Goal: Task Accomplishment & Management: Use online tool/utility

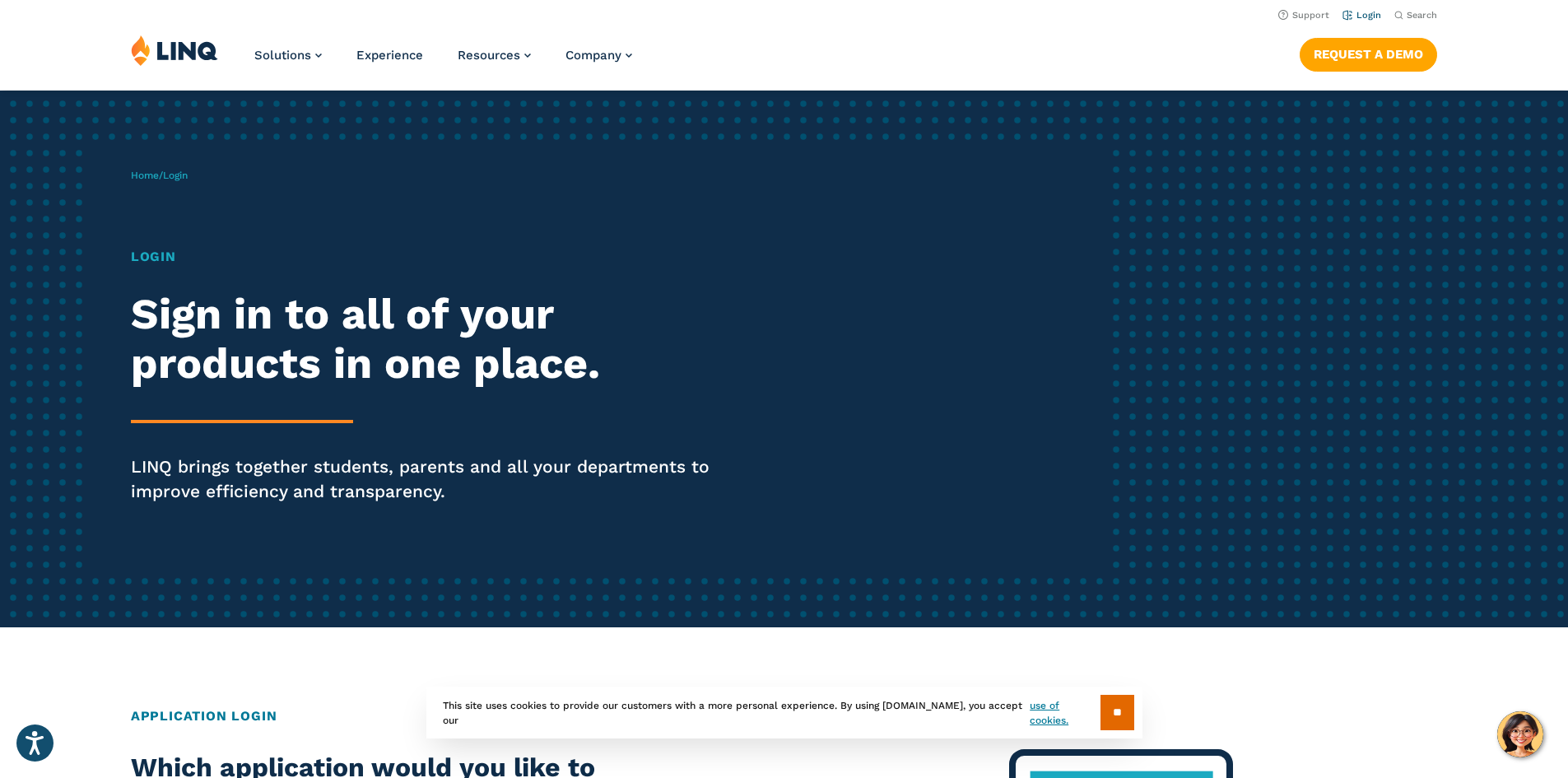
click at [1358, 18] on link "Login" at bounding box center [1362, 16] width 39 height 11
click at [1348, 11] on link "Login" at bounding box center [1362, 16] width 39 height 11
click at [170, 252] on h1 "Login" at bounding box center [433, 256] width 604 height 19
click at [139, 259] on h1 "Login" at bounding box center [433, 256] width 604 height 19
click at [187, 358] on h2 "Sign in to all of your products in one place." at bounding box center [433, 339] width 604 height 99
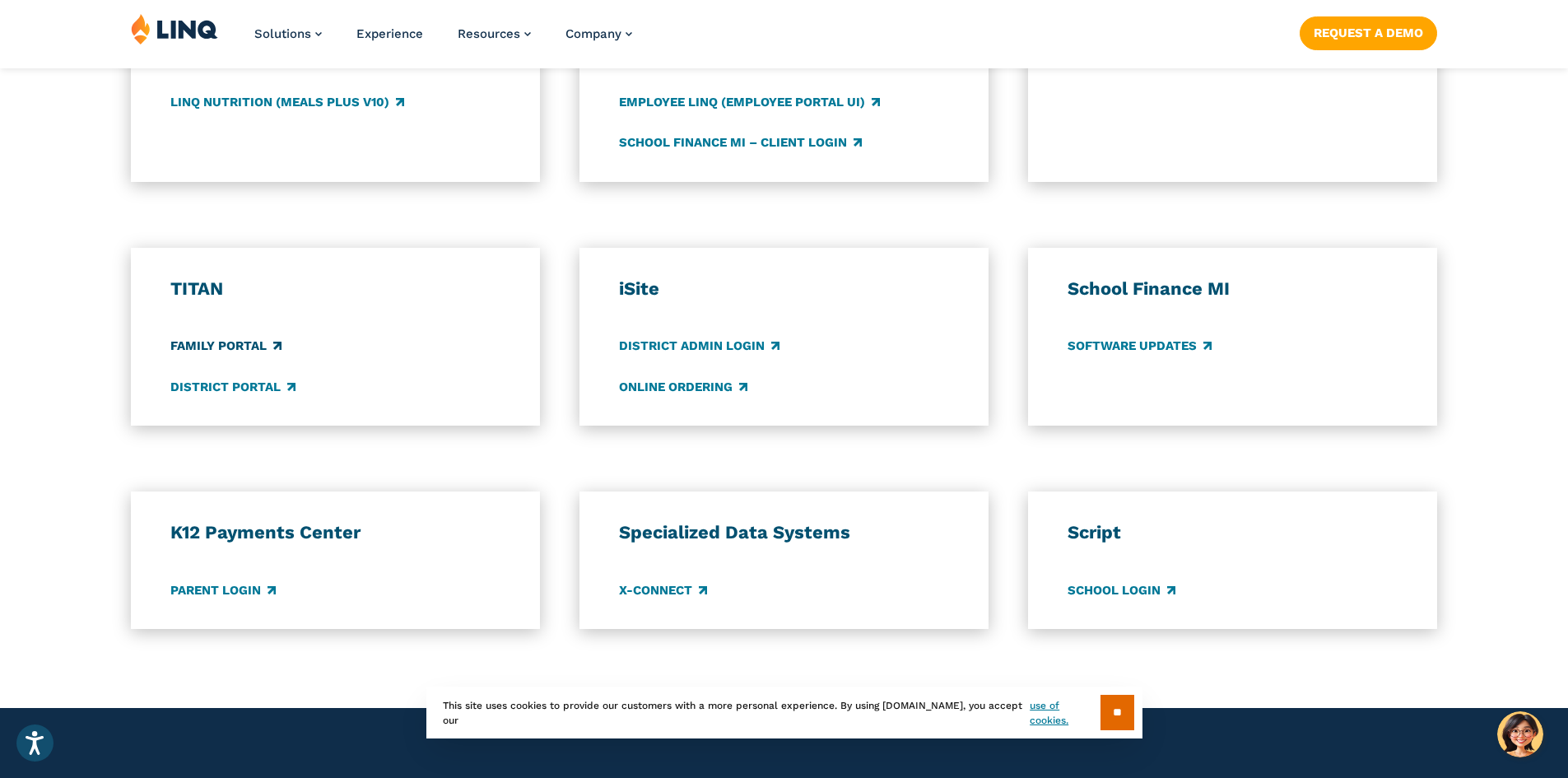
scroll to position [741, 0]
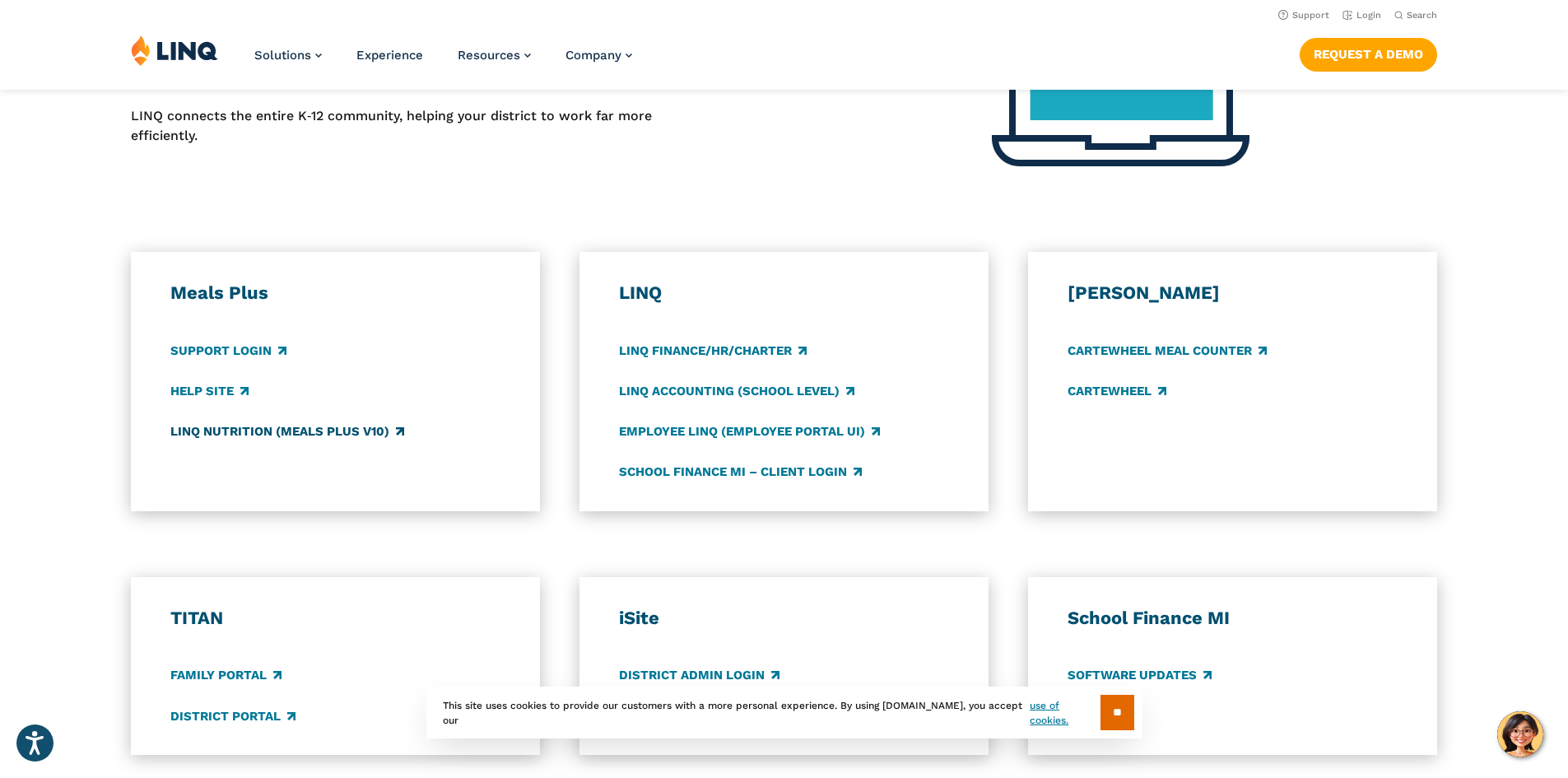
click at [289, 433] on link "LINQ Nutrition (Meals Plus v10)" at bounding box center [286, 432] width 234 height 18
click at [259, 351] on link "Support Login" at bounding box center [228, 351] width 116 height 18
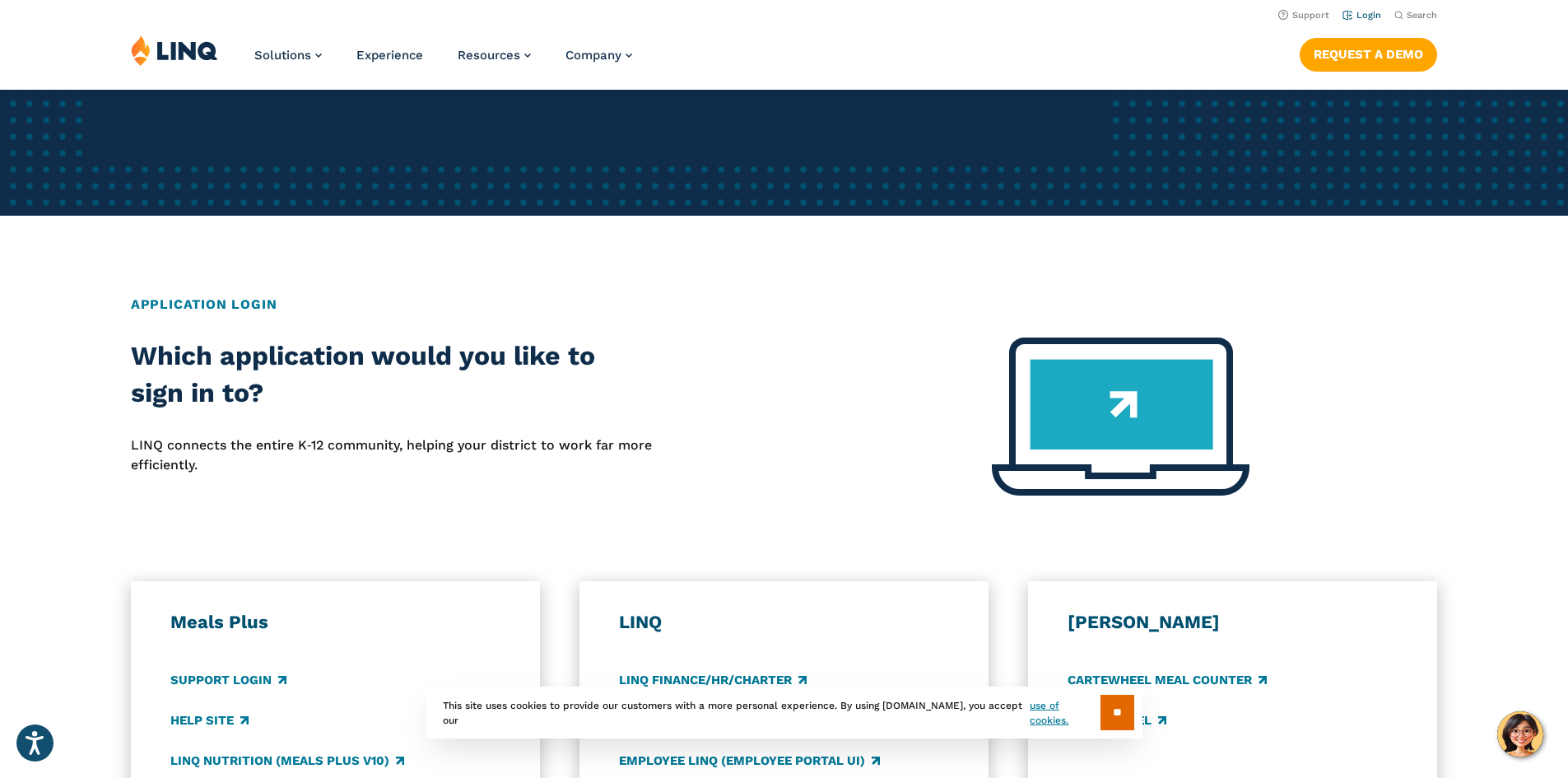
click at [1370, 15] on link "Login" at bounding box center [1362, 16] width 39 height 11
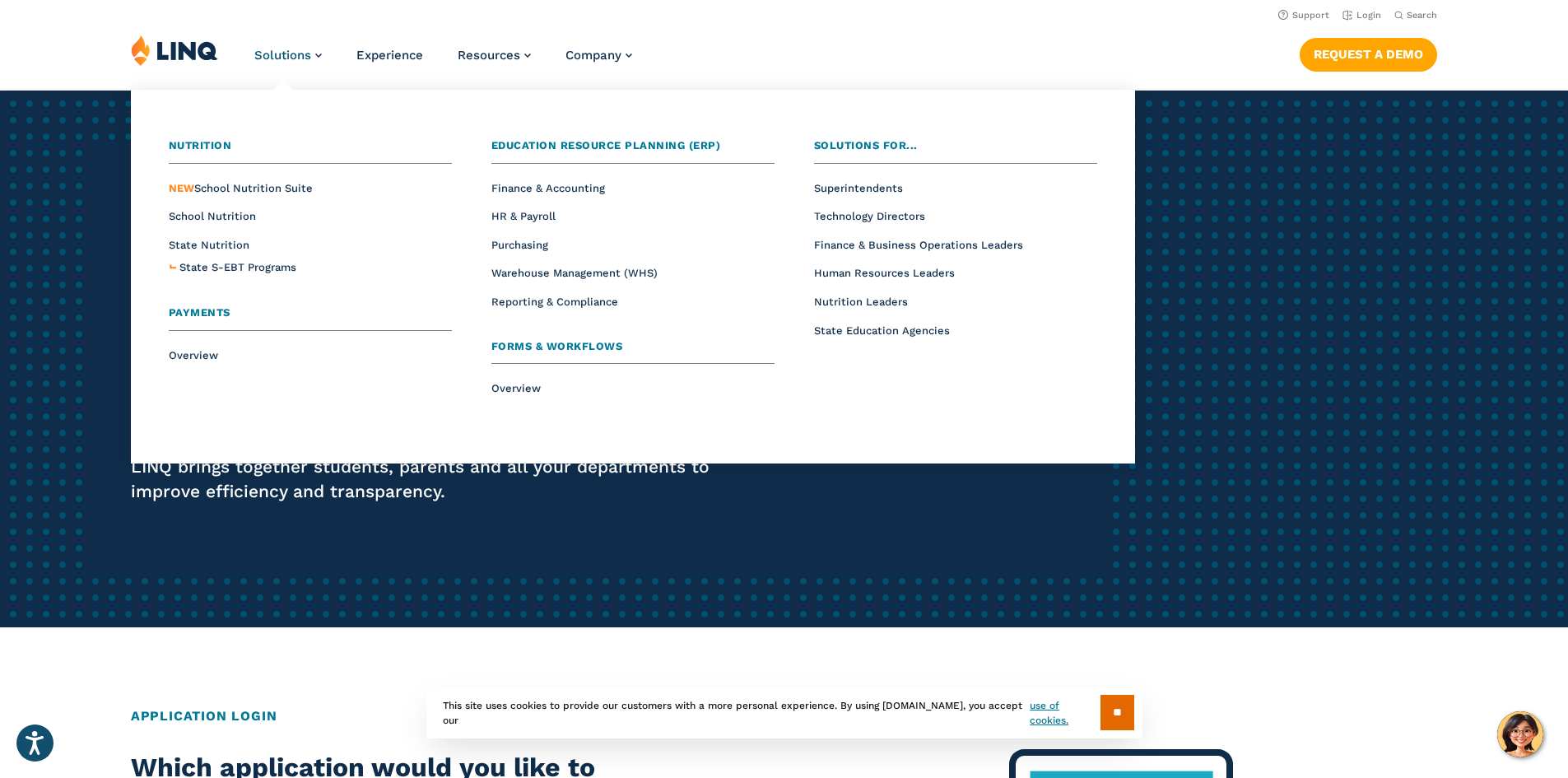
drag, startPoint x: 283, startPoint y: 58, endPoint x: 752, endPoint y: 49, distance: 469.1
click at [752, 49] on div "Solutions Nutrition Overview NEW School Nutrition Suite School Nutrition State …" at bounding box center [784, 61] width 1568 height 55
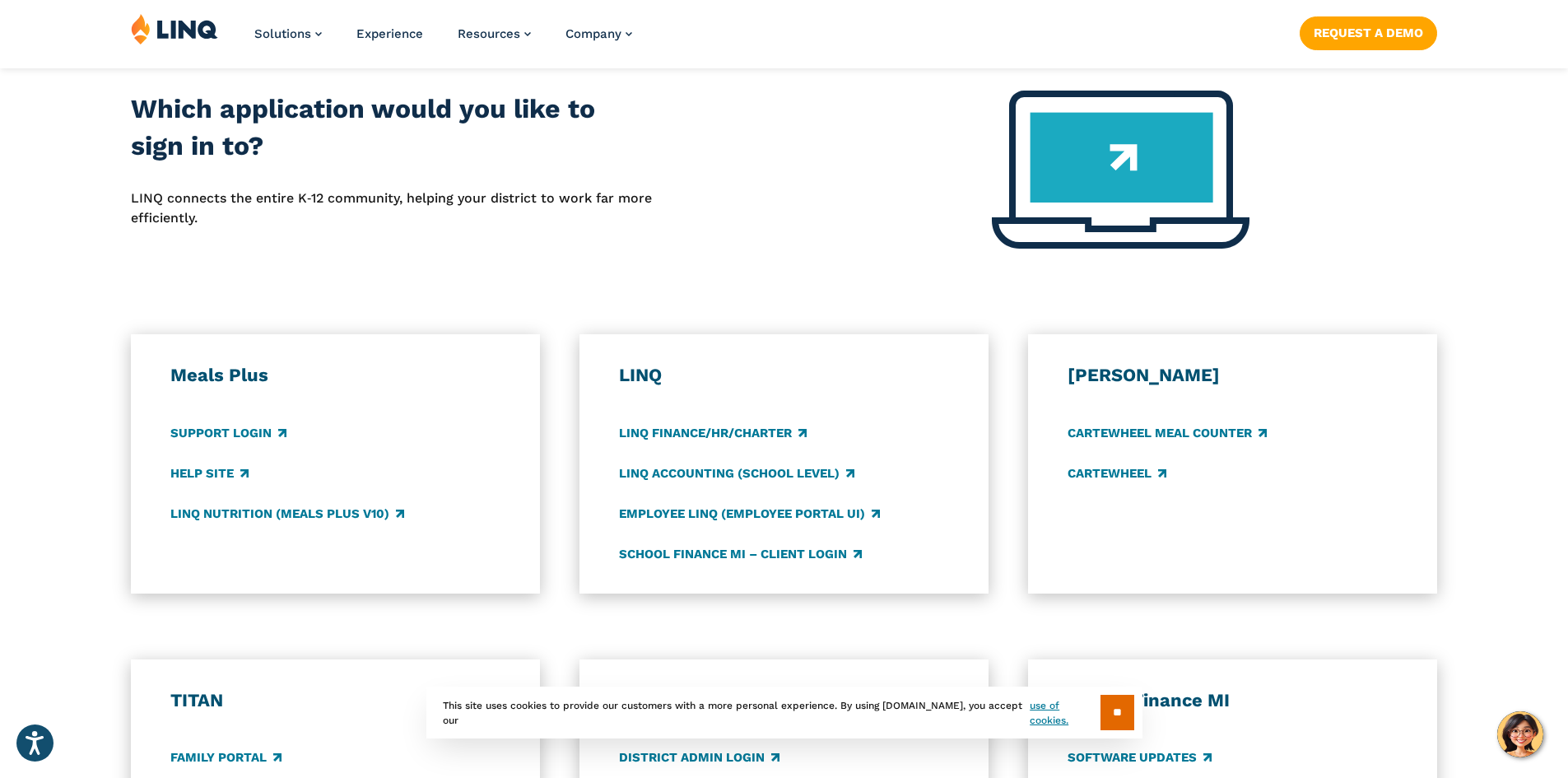
scroll to position [741, 0]
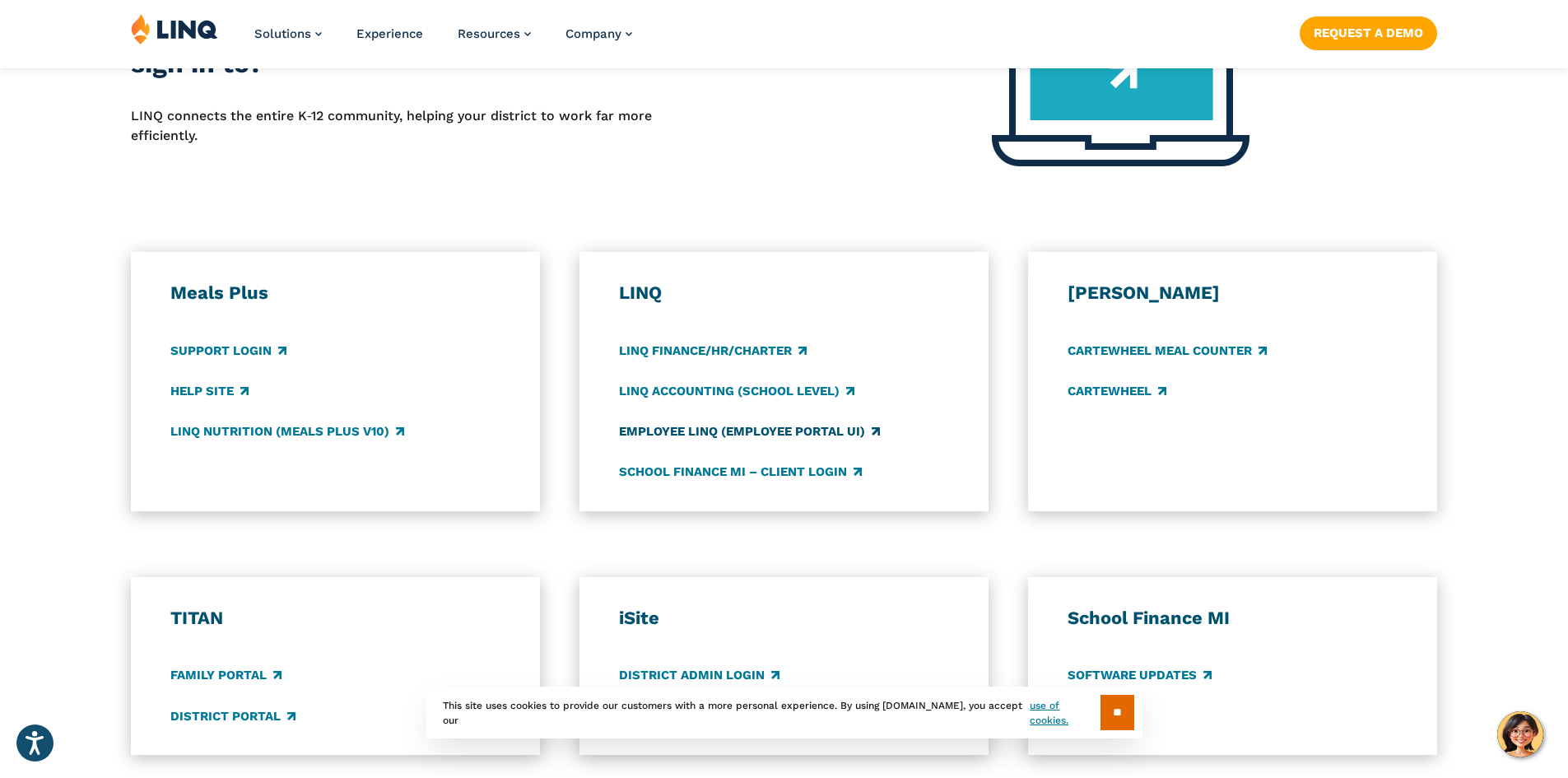
click at [754, 436] on link "Employee LINQ (Employee Portal UI)" at bounding box center [749, 432] width 261 height 18
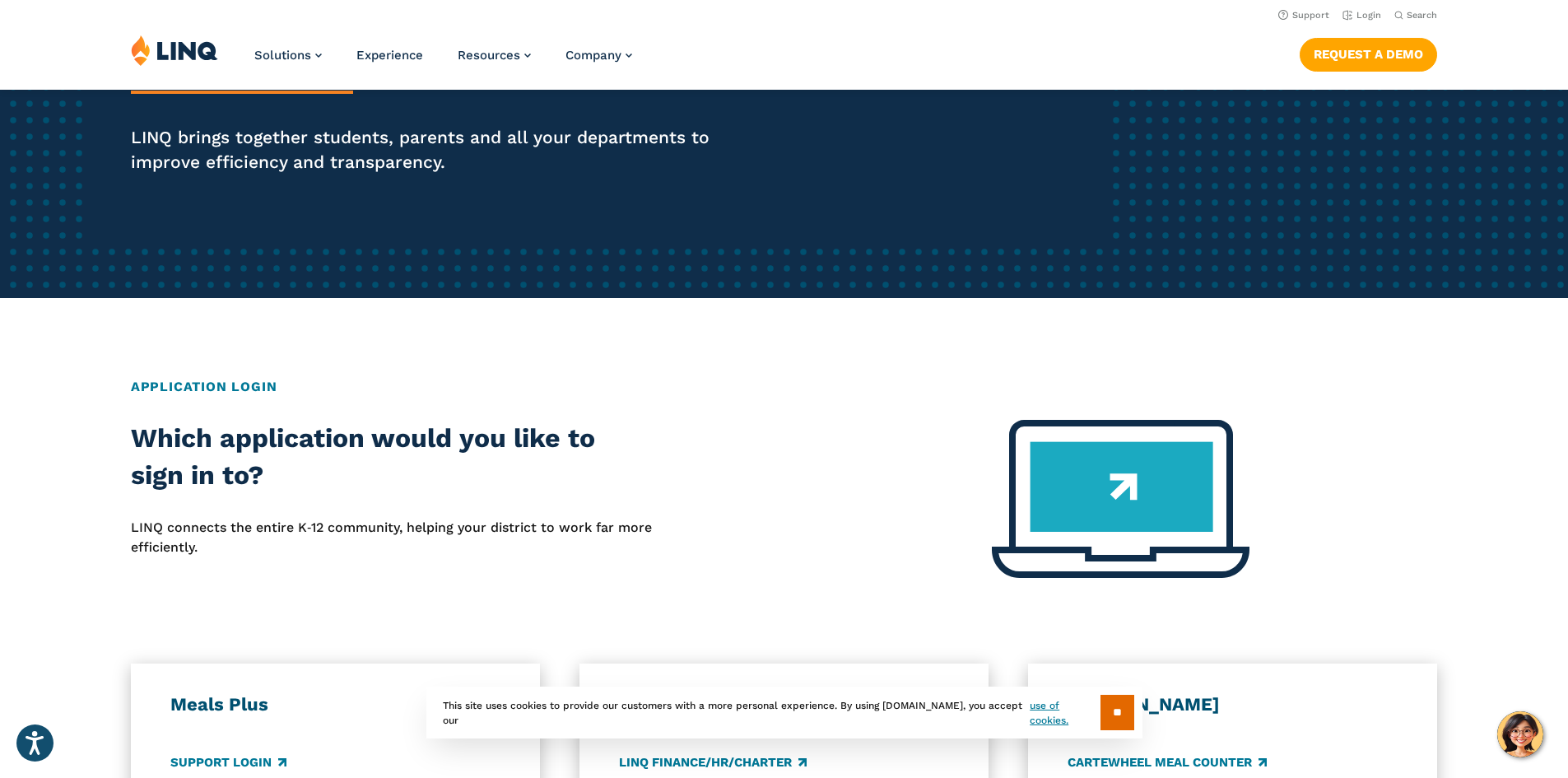
scroll to position [0, 0]
